Goal: Task Accomplishment & Management: Complete application form

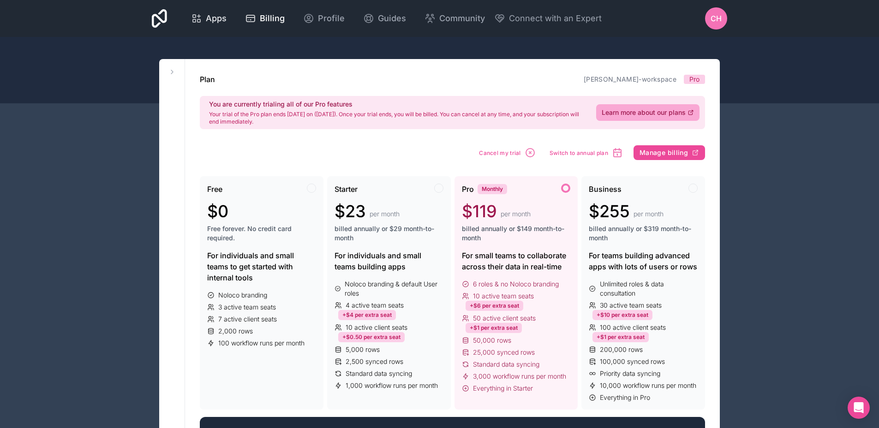
click at [207, 20] on span "Apps" at bounding box center [216, 18] width 21 height 13
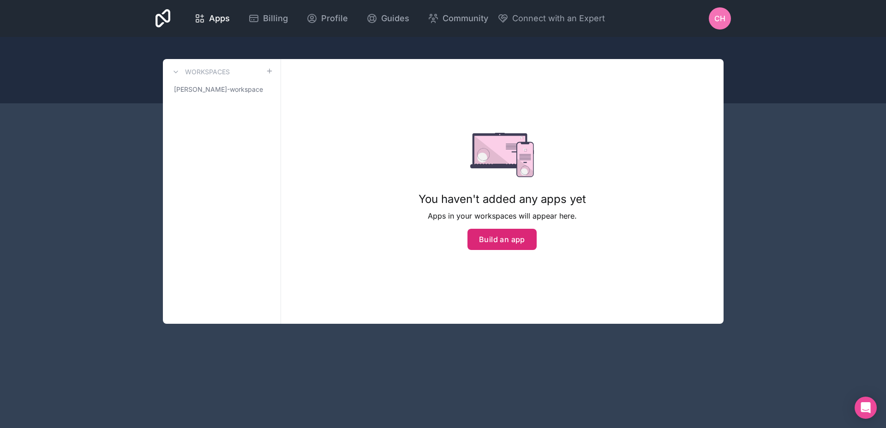
click at [498, 240] on button "Build an app" at bounding box center [502, 239] width 69 height 21
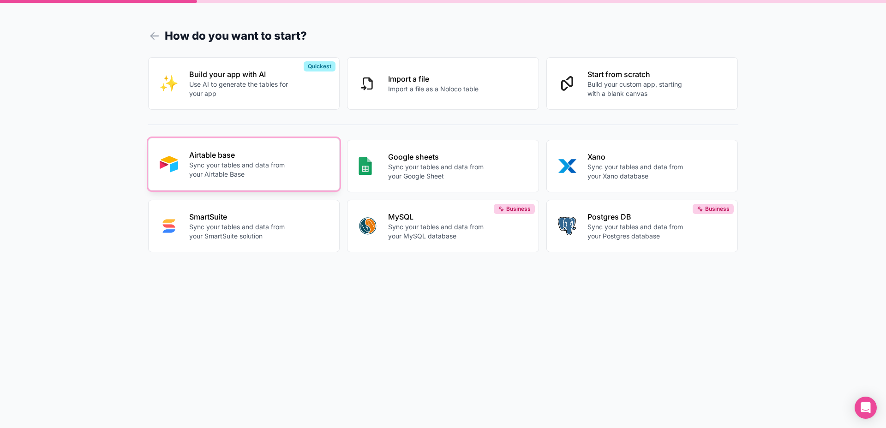
click at [257, 157] on p "Airtable base" at bounding box center [240, 155] width 102 height 11
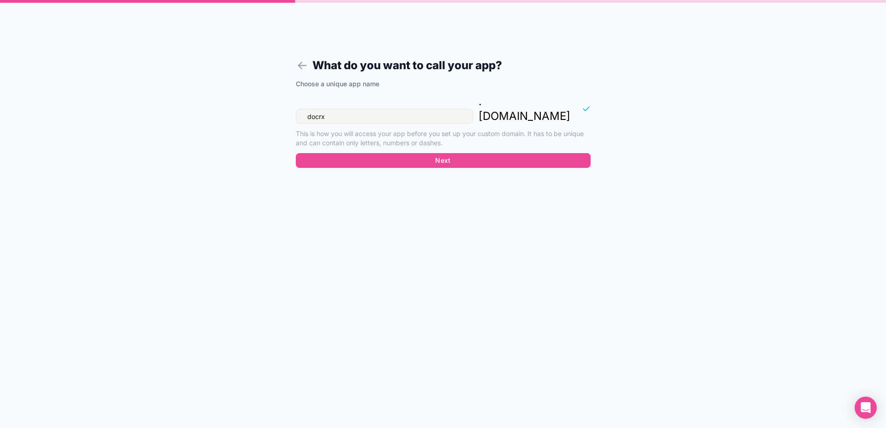
click at [385, 109] on input "docrx" at bounding box center [384, 116] width 177 height 15
type input "rxflow"
click at [448, 153] on button "Next" at bounding box center [443, 160] width 295 height 15
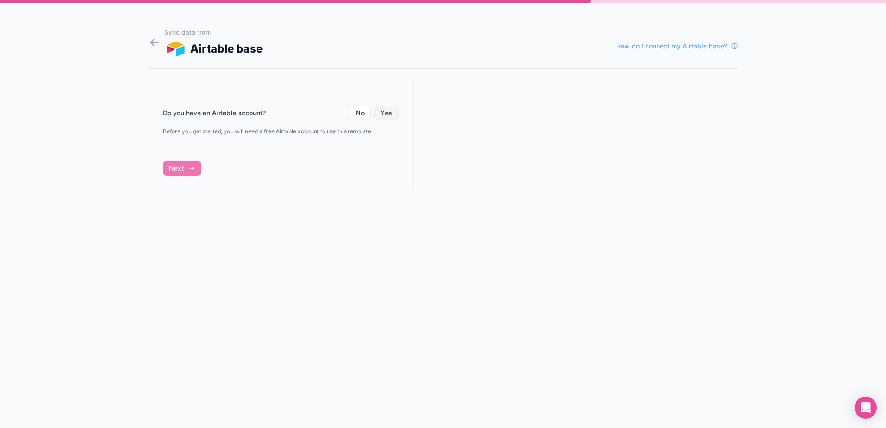
click at [386, 114] on button "Yes" at bounding box center [386, 113] width 24 height 15
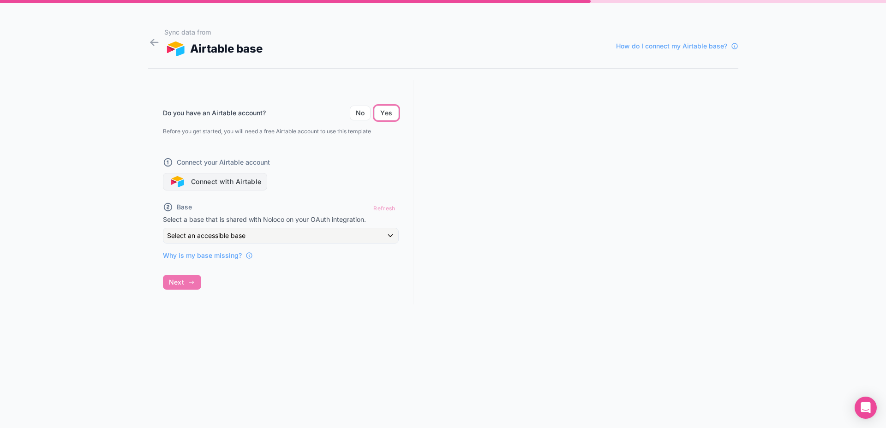
click at [212, 179] on button "Connect with Airtable" at bounding box center [215, 182] width 105 height 18
click at [251, 182] on button "Connect with Airtable" at bounding box center [215, 182] width 105 height 18
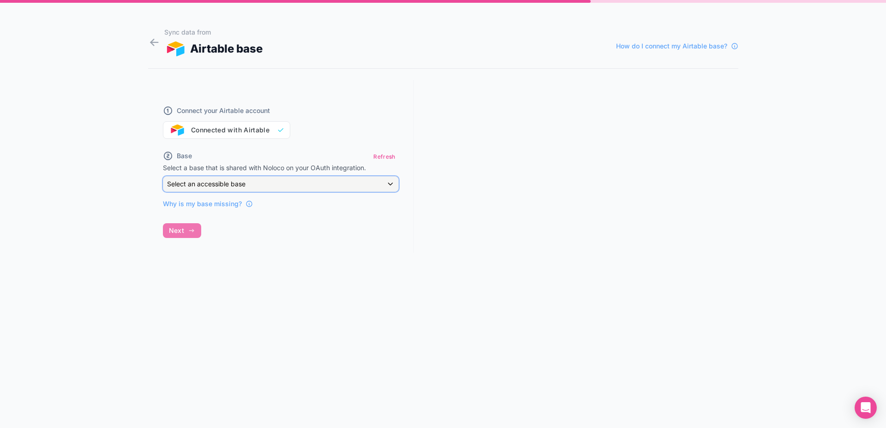
click at [243, 184] on span "Select an accessible base" at bounding box center [206, 184] width 78 height 8
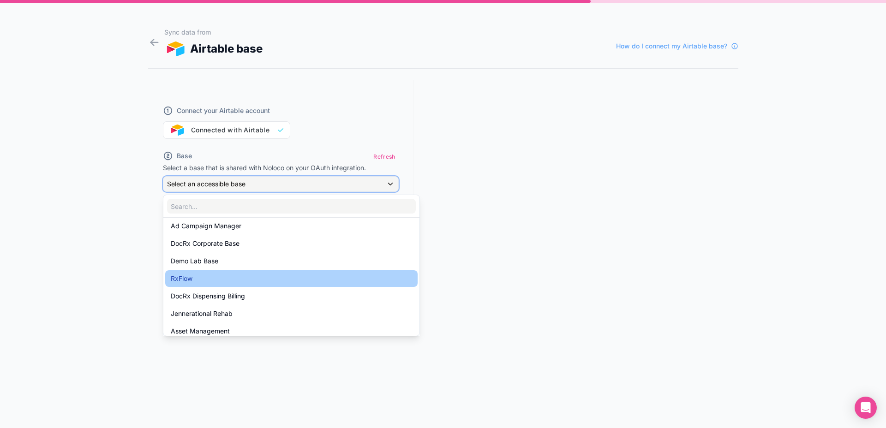
scroll to position [20, 0]
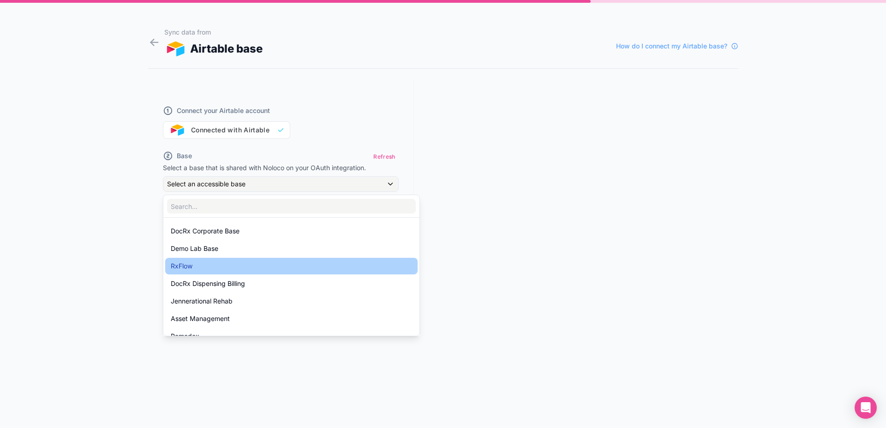
click at [232, 261] on div "RxFlow" at bounding box center [291, 266] width 241 height 11
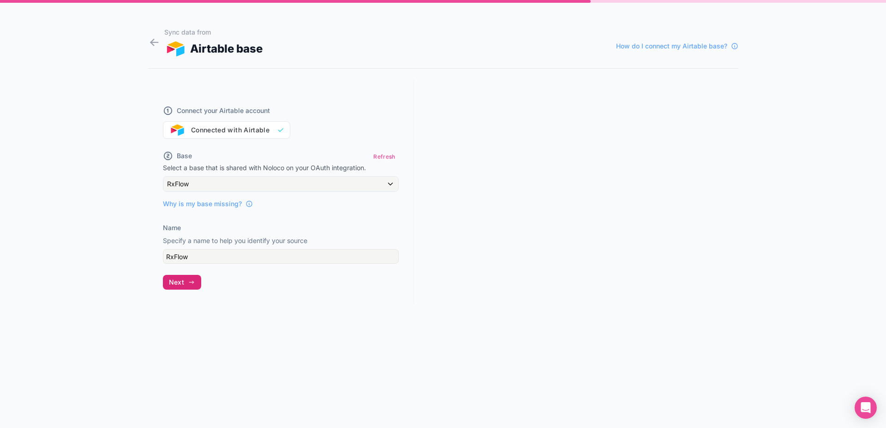
click at [190, 284] on icon "button" at bounding box center [191, 282] width 7 height 7
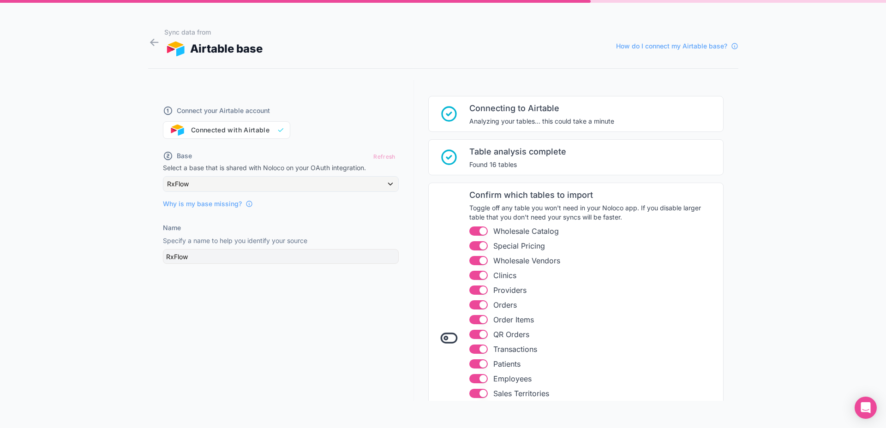
scroll to position [136, 0]
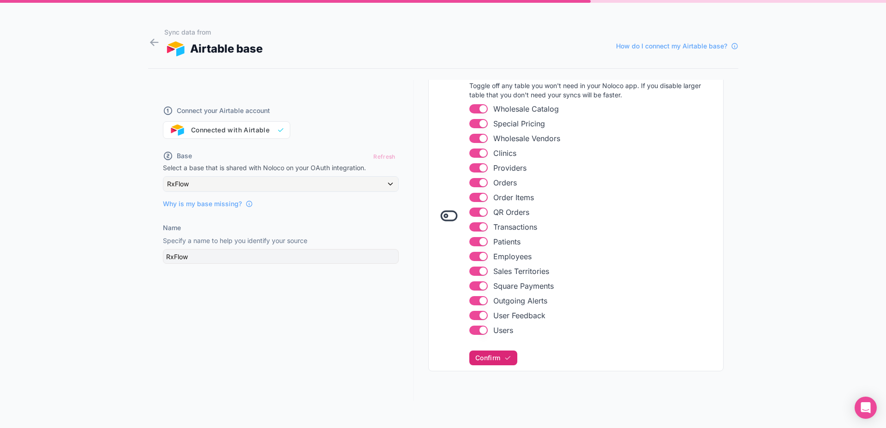
click at [489, 358] on span "Confirm" at bounding box center [487, 358] width 25 height 8
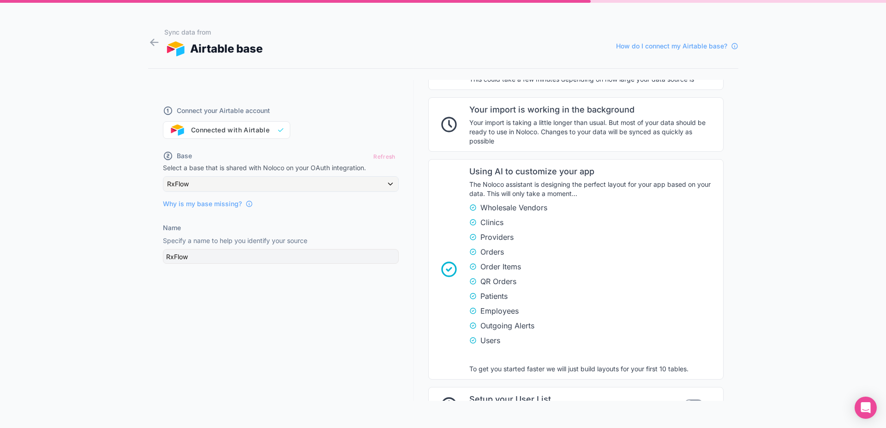
scroll to position [541, 0]
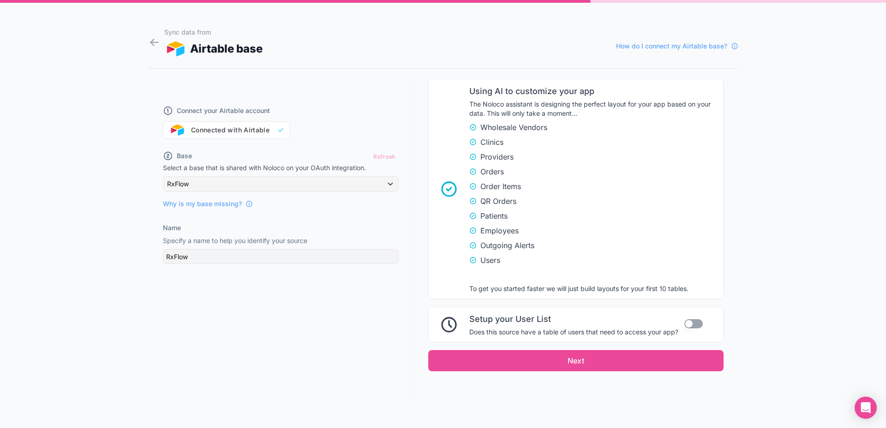
click at [691, 322] on button "Use setting" at bounding box center [694, 323] width 18 height 9
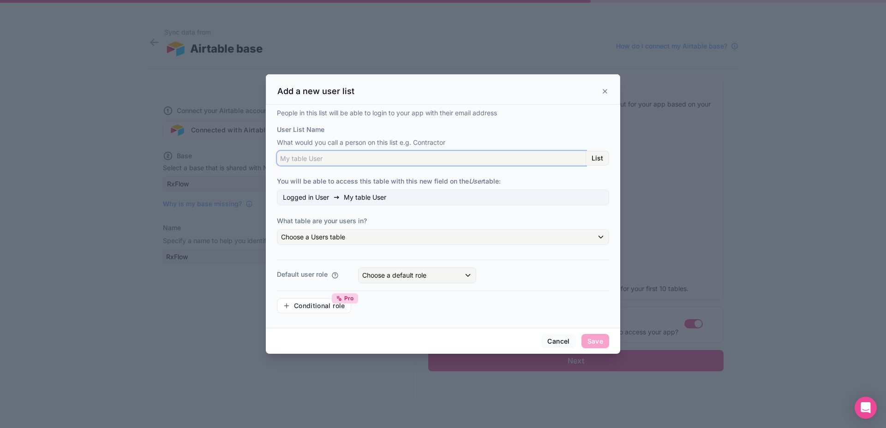
click at [327, 159] on input "User List Name" at bounding box center [431, 158] width 309 height 15
type input "User"
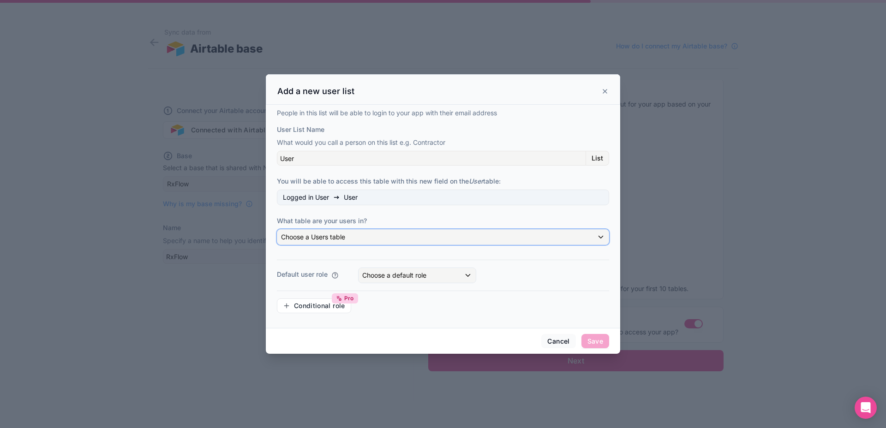
click at [326, 239] on span "Choose a Users table" at bounding box center [313, 237] width 64 height 8
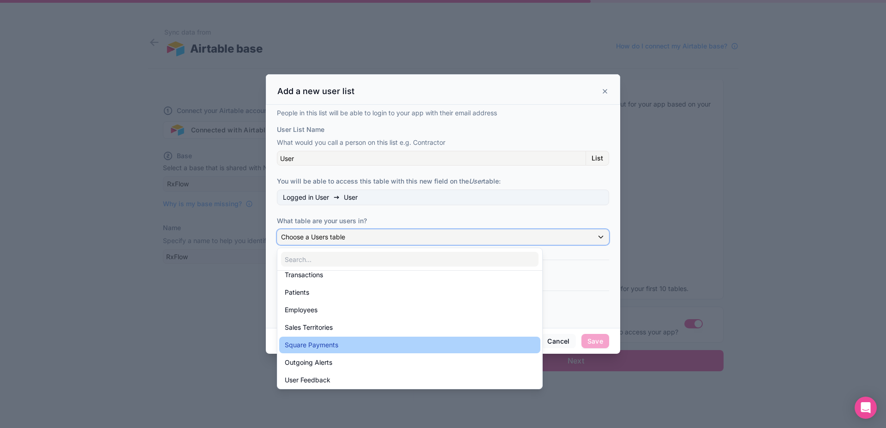
scroll to position [185, 0]
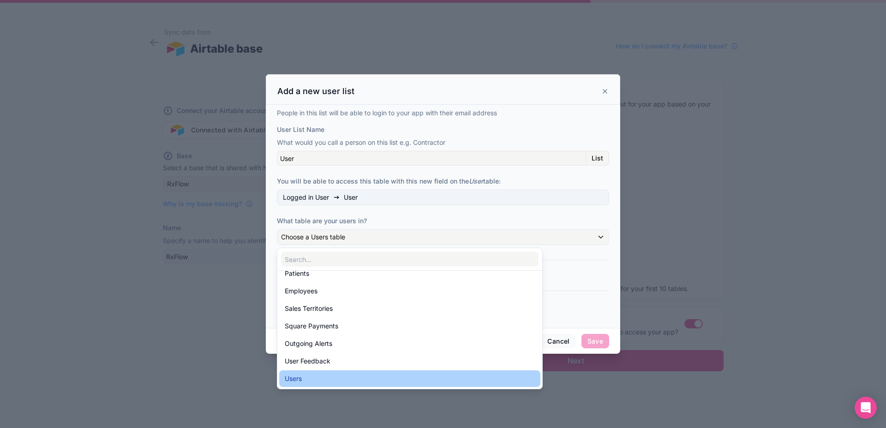
click at [325, 379] on div "Users" at bounding box center [410, 378] width 250 height 11
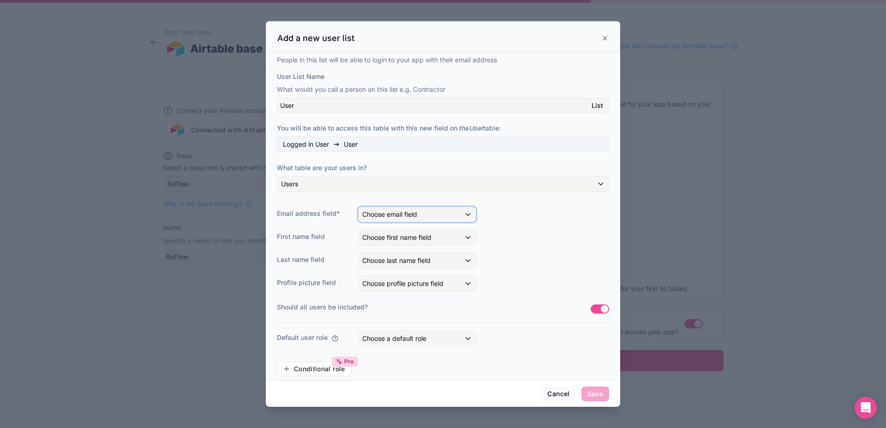
click at [403, 222] on button "Choose email field" at bounding box center [417, 215] width 118 height 16
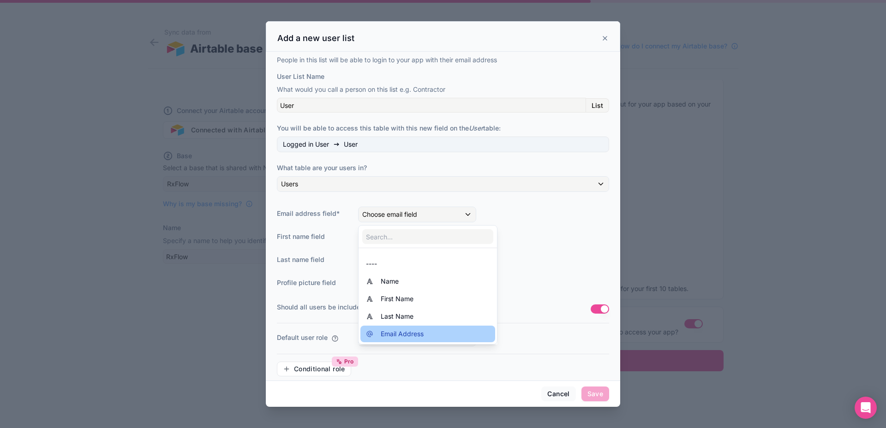
click at [424, 334] on span "Email Address" at bounding box center [402, 334] width 43 height 11
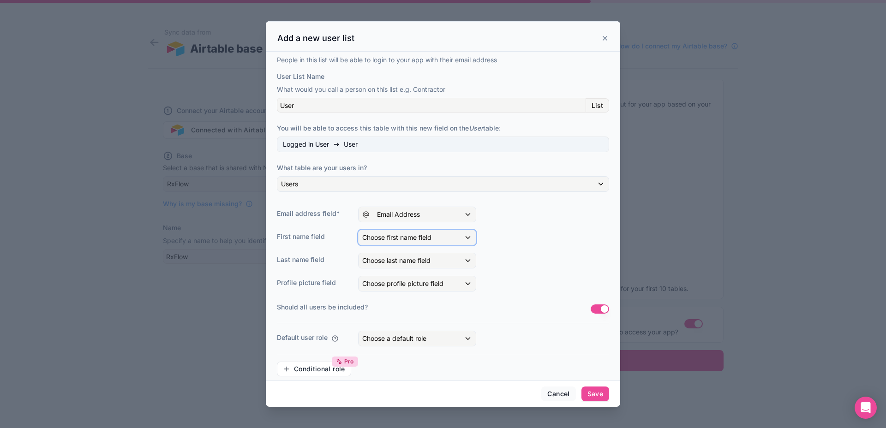
click at [396, 239] on span "Choose first name field" at bounding box center [396, 238] width 69 height 8
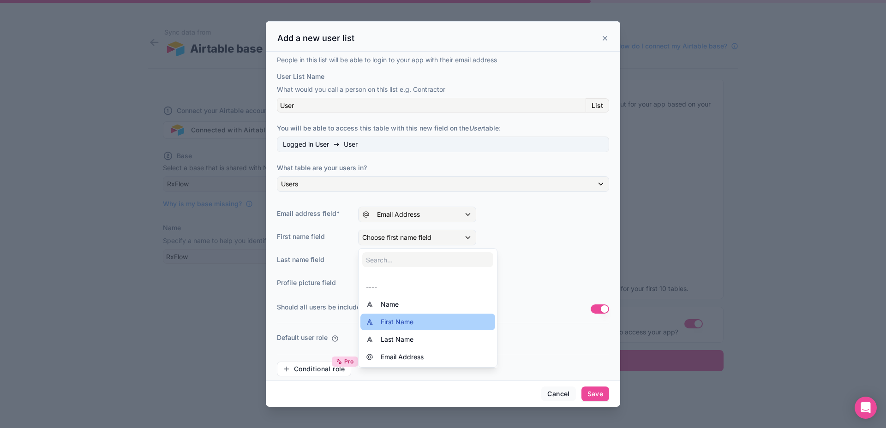
click at [409, 320] on span "First Name" at bounding box center [397, 322] width 33 height 11
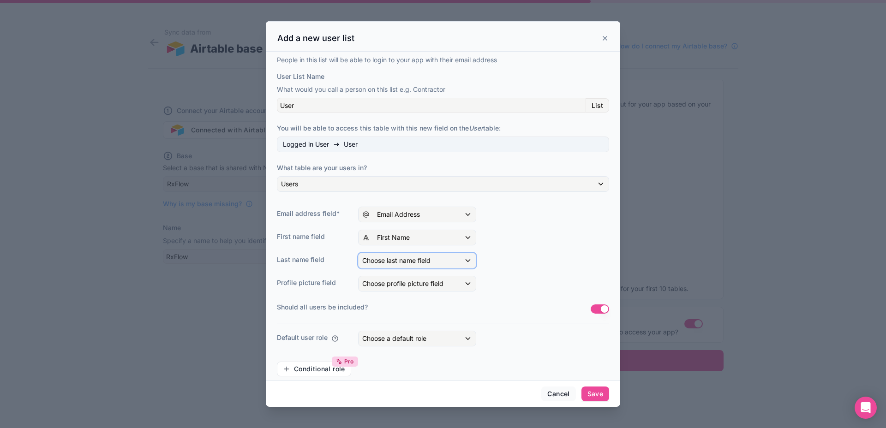
click at [398, 263] on span "Choose last name field" at bounding box center [396, 261] width 68 height 8
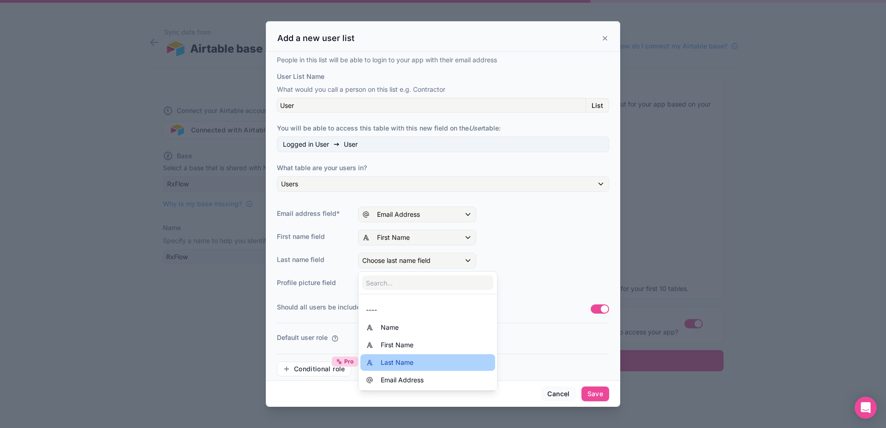
click at [411, 366] on span "Last Name" at bounding box center [397, 362] width 33 height 11
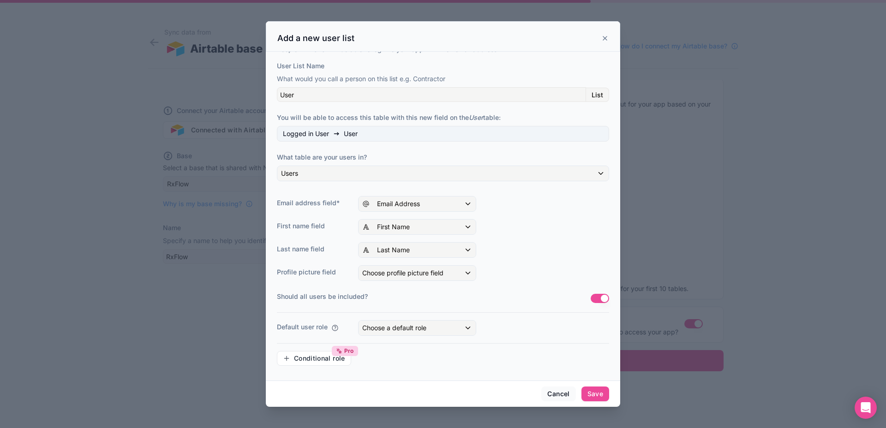
scroll to position [0, 0]
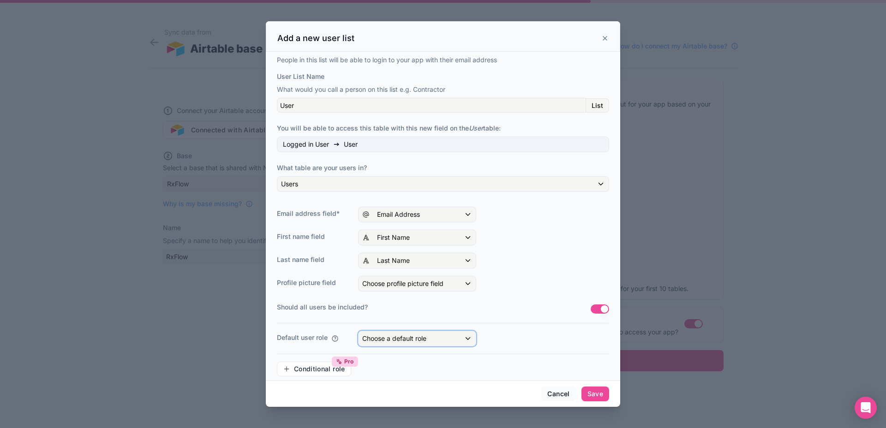
click at [439, 337] on div "Choose a default role" at bounding box center [417, 338] width 117 height 15
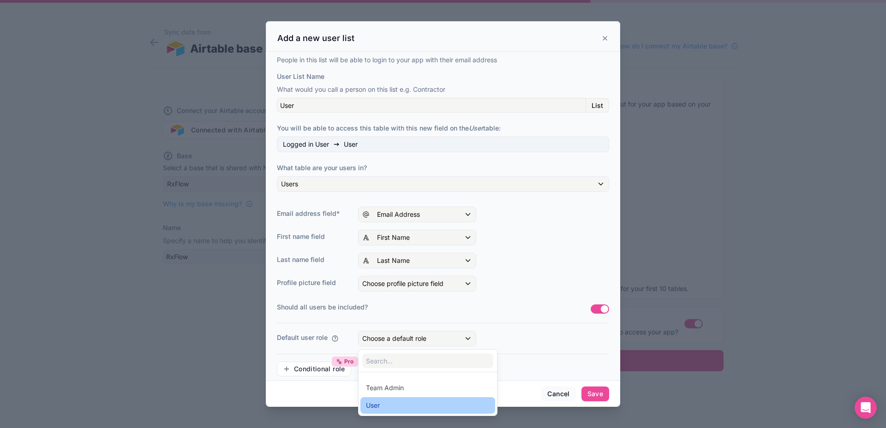
click at [409, 404] on div "User" at bounding box center [428, 405] width 124 height 11
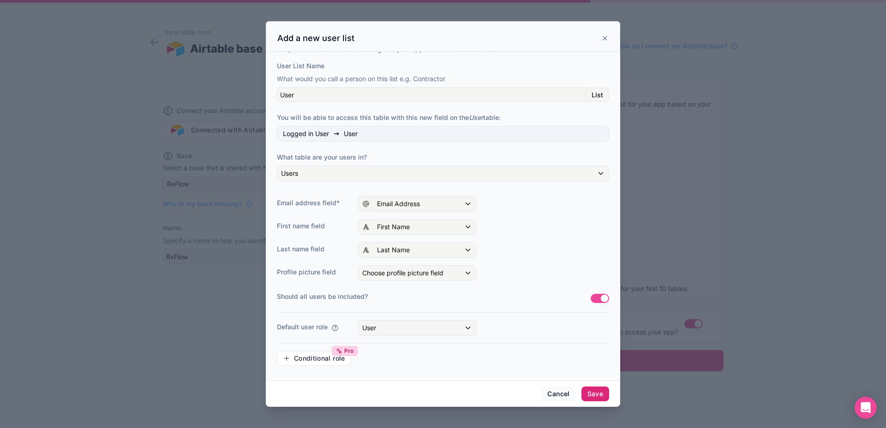
click at [595, 388] on button "Save" at bounding box center [596, 394] width 28 height 15
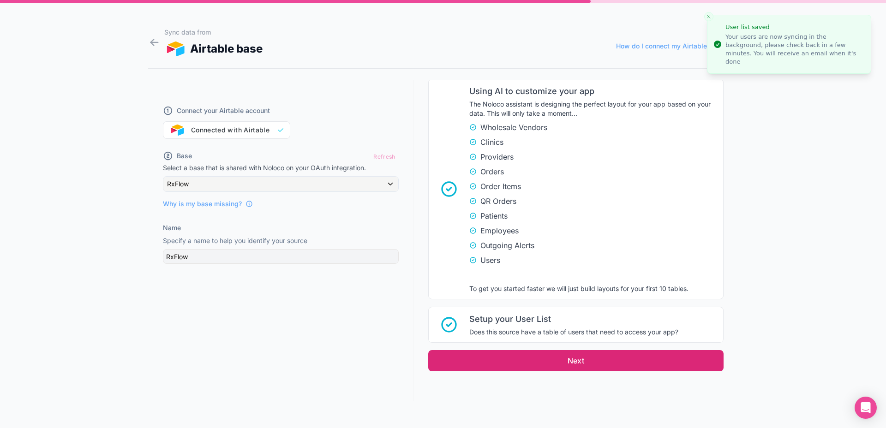
click at [526, 356] on button "Next" at bounding box center [575, 360] width 295 height 21
